Goal: Use online tool/utility: Utilize a website feature to perform a specific function

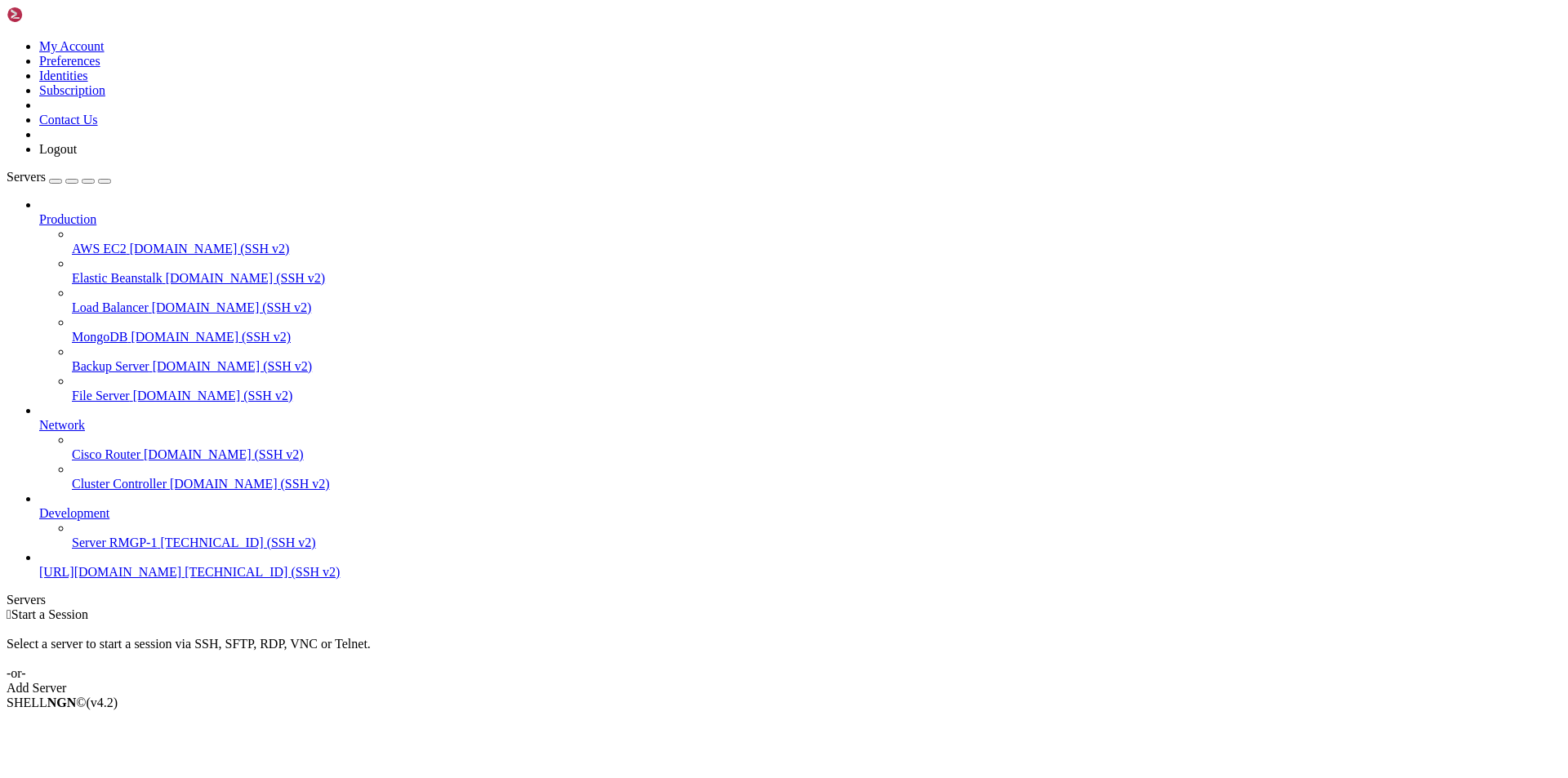
click at [160, 549] on span "[TECHNICAL_ID] (SSH v2)" at bounding box center [237, 542] width 155 height 14
